Goal: Register for event/course

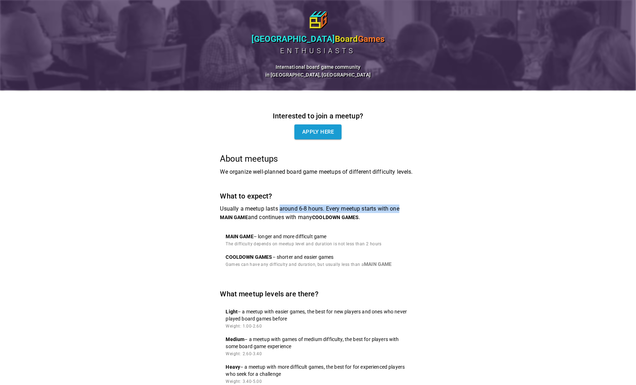
drag, startPoint x: 280, startPoint y: 208, endPoint x: 452, endPoint y: 208, distance: 171.9
drag, startPoint x: 363, startPoint y: 202, endPoint x: 358, endPoint y: 201, distance: 5.4
click at [366, 202] on div "What to expect? Usually a meetup lasts around 6-8 hours. Every meetup starts wi…" at bounding box center [318, 232] width 196 height 84
drag, startPoint x: 340, startPoint y: 207, endPoint x: 410, endPoint y: 214, distance: 70.5
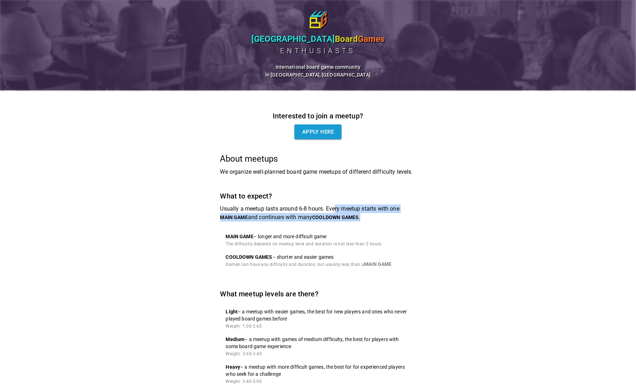
click at [410, 214] on p "Usually a meetup lasts around 6-8 hours. Every meetup starts with one MAIN GAME…" at bounding box center [318, 213] width 196 height 17
drag, startPoint x: 288, startPoint y: 217, endPoint x: 414, endPoint y: 224, distance: 126.4
click at [399, 222] on div "What to expect? Usually a meetup lasts around 6-8 hours. Every meetup starts wi…" at bounding box center [318, 232] width 196 height 84
click at [414, 224] on div "What to expect? Usually a meetup lasts around 6-8 hours. Every meetup starts wi…" at bounding box center [318, 232] width 196 height 84
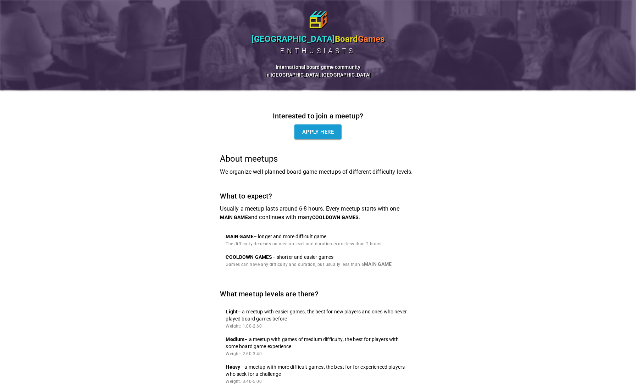
drag, startPoint x: 280, startPoint y: 254, endPoint x: 407, endPoint y: 261, distance: 126.8
click at [380, 260] on div "COOLDOWN GAME S – shorter and easier games Games can have any difficulty and du…" at bounding box center [309, 260] width 166 height 15
click at [407, 261] on li "COOLDOWN GAME S – shorter and easier games Games can have any difficulty and du…" at bounding box center [318, 261] width 196 height 21
drag, startPoint x: 276, startPoint y: 236, endPoint x: 372, endPoint y: 246, distance: 95.9
click at [372, 246] on div "MAIN GAME – longer and more difficult game The difficulty depends on meetup lev…" at bounding box center [304, 240] width 156 height 15
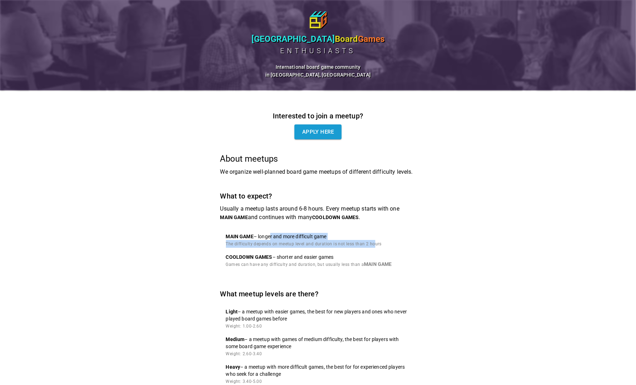
click at [372, 246] on span "The difficulty depends on meetup level and duration is not less than 2 hours" at bounding box center [304, 243] width 156 height 5
drag, startPoint x: 258, startPoint y: 243, endPoint x: 424, endPoint y: 242, distance: 165.9
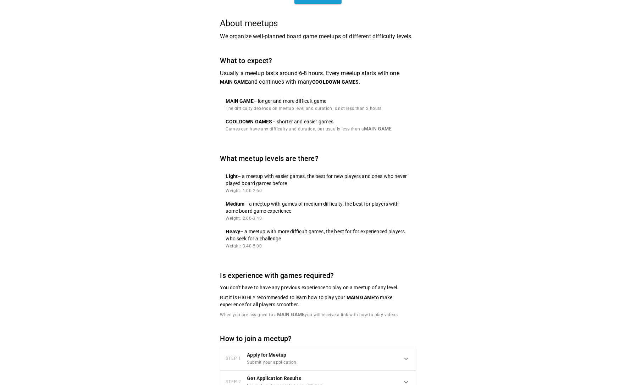
scroll to position [136, 0]
drag, startPoint x: 247, startPoint y: 202, endPoint x: 358, endPoint y: 203, distance: 111.3
click at [352, 203] on p "Medium – a meetup with games of medium difficulty, the best for players with so…" at bounding box center [318, 207] width 184 height 14
click at [368, 202] on p "Medium – a meetup with games of medium difficulty, the best for players with so…" at bounding box center [318, 207] width 184 height 14
drag, startPoint x: 314, startPoint y: 232, endPoint x: 336, endPoint y: 233, distance: 22.3
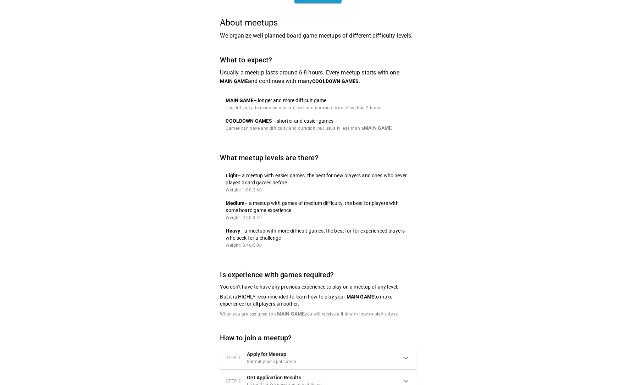
click at [327, 233] on p "Heavy – a meetup with more difficult games, the best for for experienced player…" at bounding box center [318, 234] width 184 height 14
click at [336, 233] on p "Heavy – a meetup with more difficult games, the best for for experienced player…" at bounding box center [318, 234] width 184 height 14
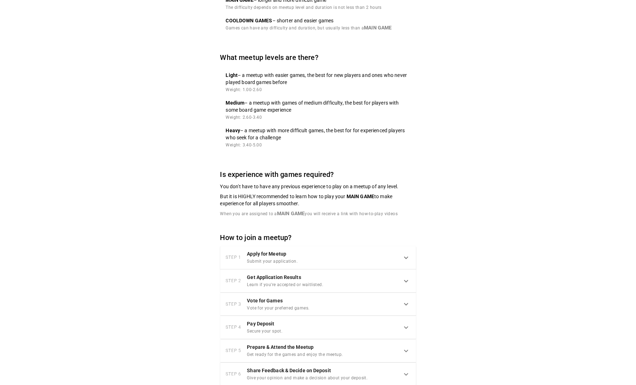
scroll to position [255, 0]
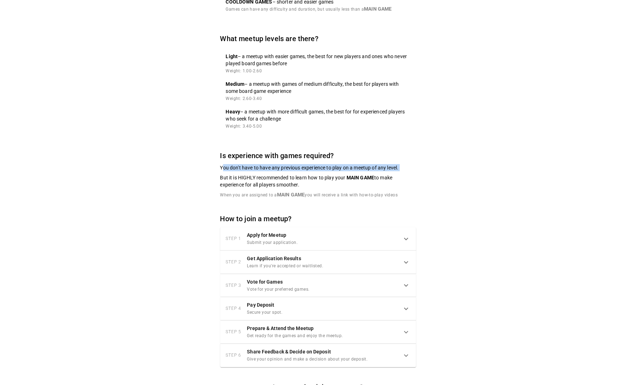
drag, startPoint x: 222, startPoint y: 161, endPoint x: 423, endPoint y: 170, distance: 201.5
click at [423, 170] on div "Interested to join a meetup? Apply here About meetups We organize well-planned …" at bounding box center [318, 192] width 213 height 674
click at [429, 160] on div "Interested to join a meetup? Apply here About meetups We organize well-planned …" at bounding box center [317, 194] width 319 height 719
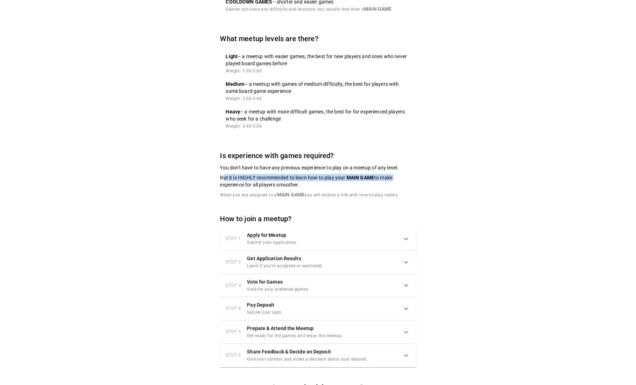
drag, startPoint x: 224, startPoint y: 174, endPoint x: 410, endPoint y: 172, distance: 186.1
click at [410, 174] on p "But it is HIGHLY recommended to learn how to play your MAIN GAME to make experi…" at bounding box center [318, 181] width 196 height 14
click at [434, 170] on div "Interested to join a meetup? Apply here About meetups We organize well-planned …" at bounding box center [317, 194] width 319 height 719
drag, startPoint x: 312, startPoint y: 181, endPoint x: 214, endPoint y: 180, distance: 97.9
click at [214, 180] on div "Interested to join a meetup? Apply here About meetups We organize well-planned …" at bounding box center [318, 192] width 213 height 674
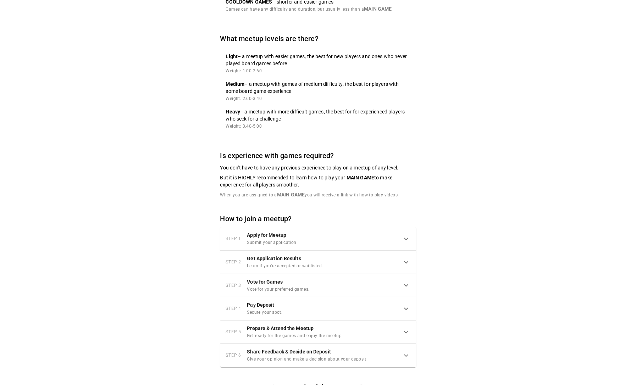
click at [378, 183] on p "But it is HIGHLY recommended to learn how to play your MAIN GAME to make experi…" at bounding box center [318, 181] width 196 height 14
drag, startPoint x: 236, startPoint y: 190, endPoint x: 405, endPoint y: 194, distance: 168.8
click at [405, 194] on div "Is experience with games required? You don't have to have any previous experien…" at bounding box center [318, 174] width 196 height 49
click at [470, 157] on div "Interested to join a meetup? Apply here About meetups We organize well-planned …" at bounding box center [317, 194] width 319 height 719
click at [378, 282] on div "Step 3 Vote for Games Vote for your preferred games." at bounding box center [314, 285] width 176 height 15
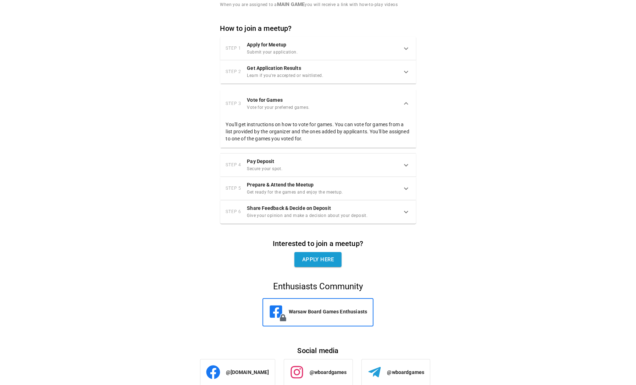
scroll to position [468, 0]
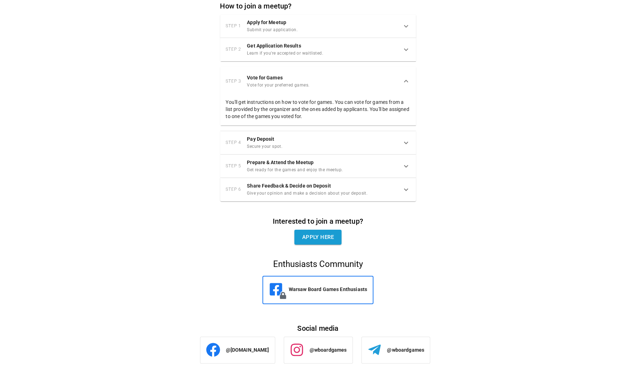
click at [422, 141] on div "Interested to join a meetup? Apply here About meetups We organize well-planned …" at bounding box center [318, 2] width 213 height 721
click at [388, 138] on div "Step 4 Pay Deposit Secure your spot." at bounding box center [314, 142] width 176 height 15
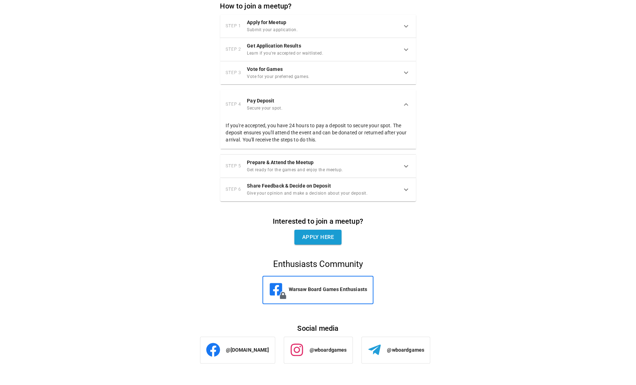
click at [407, 162] on icon at bounding box center [406, 166] width 9 height 9
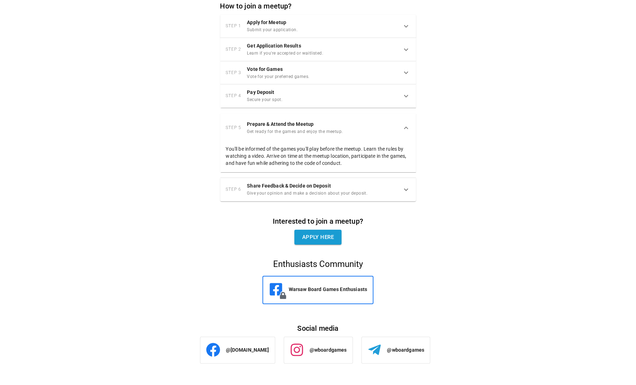
click at [385, 178] on div "Step 6 Share Feedback & Decide on Deposit Give your opinion and make a decision…" at bounding box center [318, 189] width 196 height 23
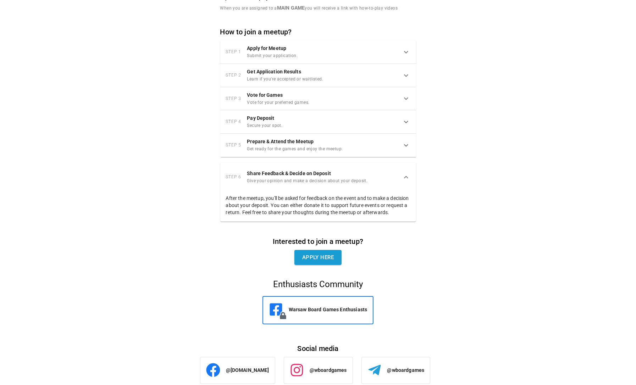
scroll to position [469, 0]
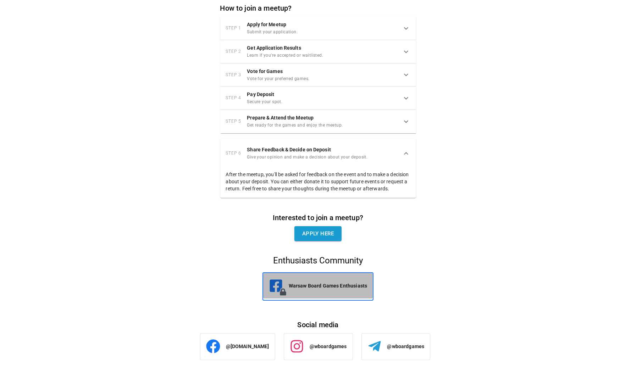
click at [324, 286] on p "Warsaw Board Games Enthusiasts" at bounding box center [328, 285] width 79 height 7
click at [238, 347] on p "@[DOMAIN_NAME]" at bounding box center [247, 346] width 43 height 7
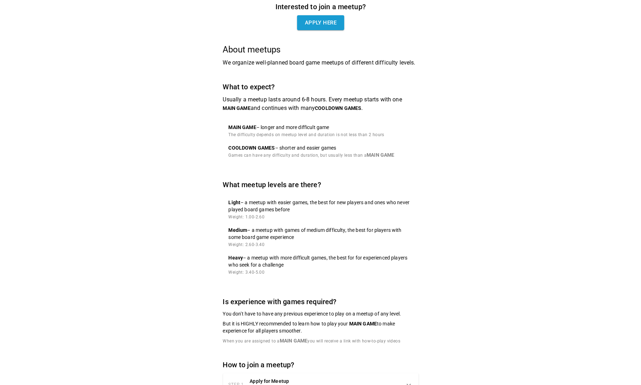
scroll to position [0, 0]
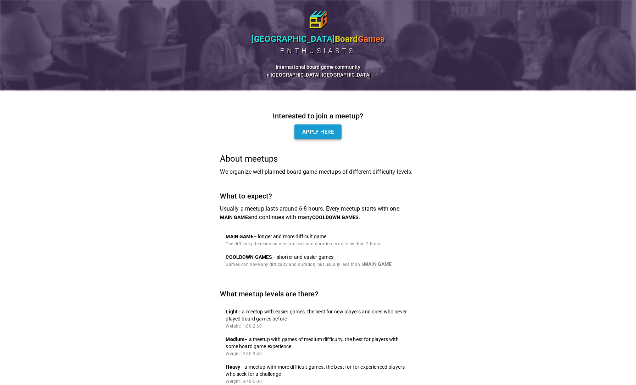
click at [315, 124] on link "Apply here" at bounding box center [317, 131] width 47 height 15
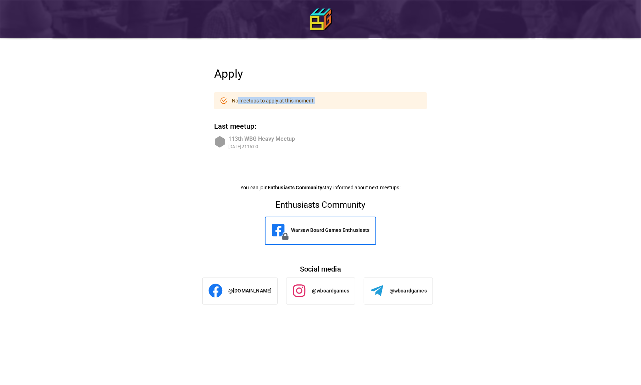
drag, startPoint x: 238, startPoint y: 98, endPoint x: 373, endPoint y: 104, distance: 135.9
click at [373, 104] on div "No meetups to apply at this moment." at bounding box center [320, 100] width 213 height 17
click at [347, 97] on div "No meetups to apply at this moment." at bounding box center [320, 100] width 213 height 17
drag, startPoint x: 219, startPoint y: 147, endPoint x: 313, endPoint y: 154, distance: 93.8
click at [311, 154] on div "Apply No meetups to apply at this moment. Last meetup: 113th WBG Heavy Meetup […" at bounding box center [320, 185] width 213 height 237
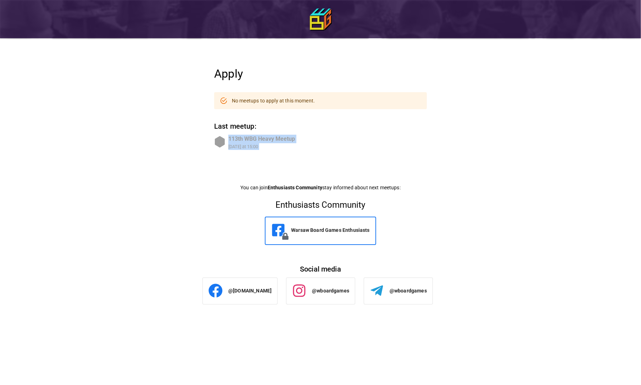
click at [313, 154] on div "Apply No meetups to apply at this moment. Last meetup: 113th WBG Heavy Meetup […" at bounding box center [320, 185] width 213 height 237
